Goal: Transaction & Acquisition: Book appointment/travel/reservation

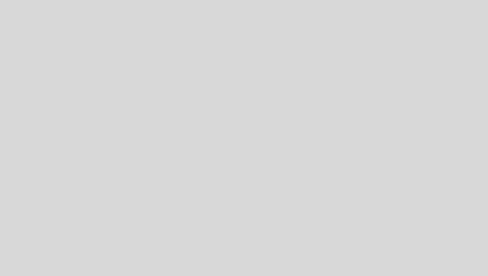
select select "es"
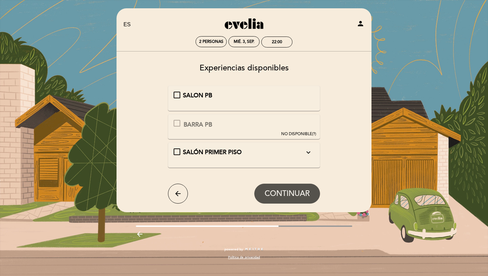
click at [177, 123] on div at bounding box center [177, 123] width 7 height 7
click at [174, 95] on div "SALON PB" at bounding box center [244, 95] width 141 height 9
click at [300, 192] on span "CONTINUAR" at bounding box center [286, 193] width 45 height 9
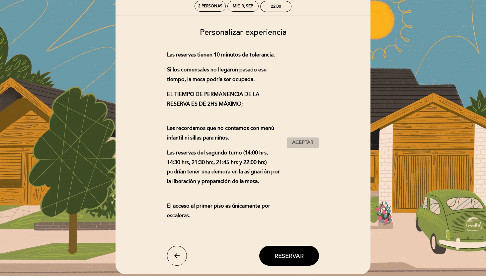
scroll to position [88, 0]
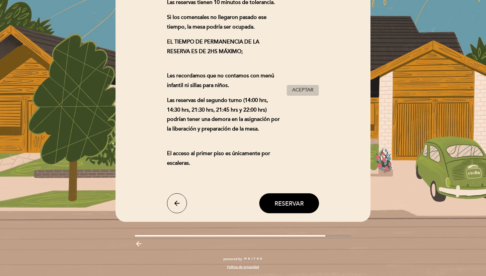
click at [300, 91] on span "Aceptar" at bounding box center [302, 90] width 21 height 7
click at [306, 203] on button "Reservar" at bounding box center [289, 203] width 60 height 20
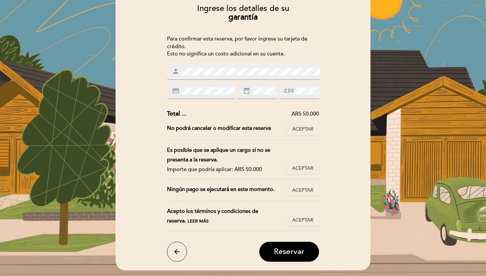
scroll to position [60, 0]
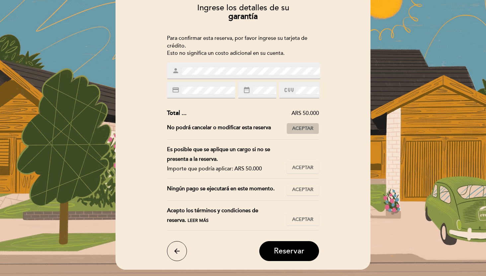
click at [298, 133] on button "Aceptar Aceptado" at bounding box center [302, 128] width 33 height 11
click at [303, 169] on span "Aceptar" at bounding box center [302, 167] width 21 height 7
click at [307, 187] on span "Aceptar" at bounding box center [302, 189] width 21 height 7
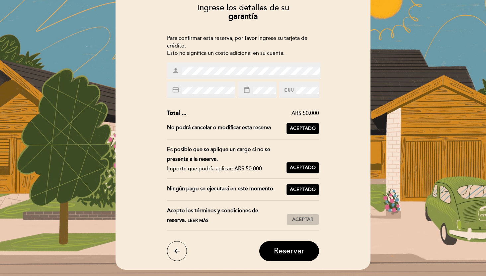
click at [309, 222] on span "Aceptar" at bounding box center [302, 219] width 21 height 7
drag, startPoint x: 270, startPoint y: 169, endPoint x: 146, endPoint y: 170, distance: 124.4
click at [146, 170] on div "Ingrese los detalles de su garantía Para confirmar esta reserva, por favor ingr…" at bounding box center [243, 129] width 246 height 262
drag, startPoint x: 178, startPoint y: 187, endPoint x: 269, endPoint y: 187, distance: 91.2
click at [269, 187] on div "Ningún pago se ejecutará en este momento." at bounding box center [227, 189] width 120 height 11
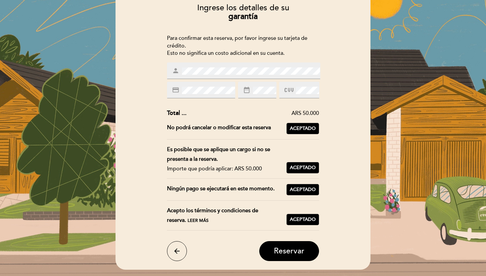
click at [221, 98] on div "credit_card" at bounding box center [201, 90] width 68 height 17
click at [294, 90] on span at bounding box center [306, 90] width 25 height 8
